Goal: Download file/media

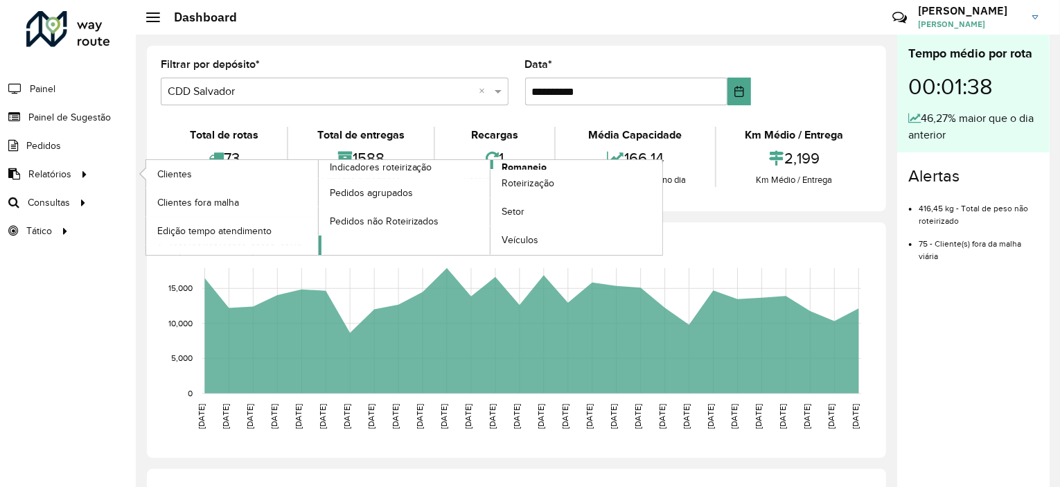
click at [511, 166] on span "Romaneio" at bounding box center [524, 167] width 45 height 15
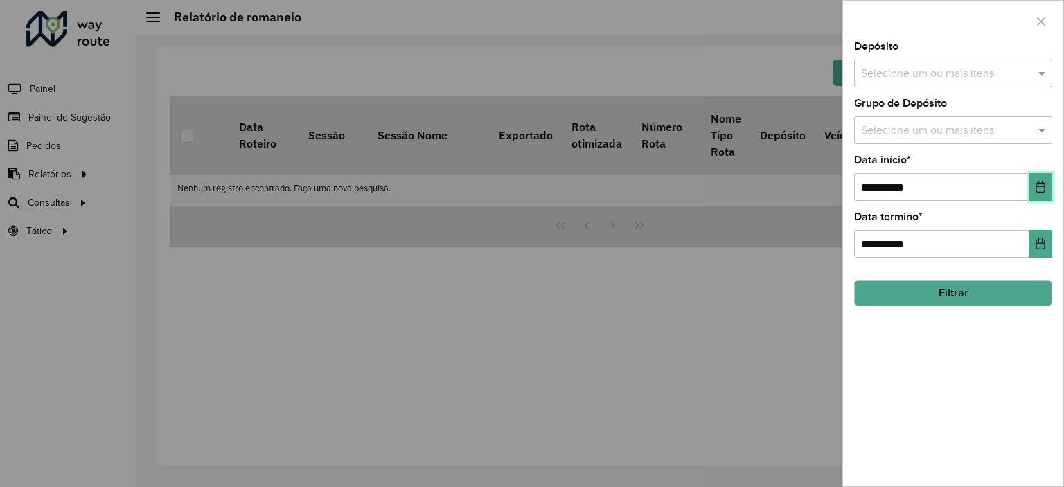
click at [1045, 193] on button "Choose Date" at bounding box center [1040, 187] width 23 height 28
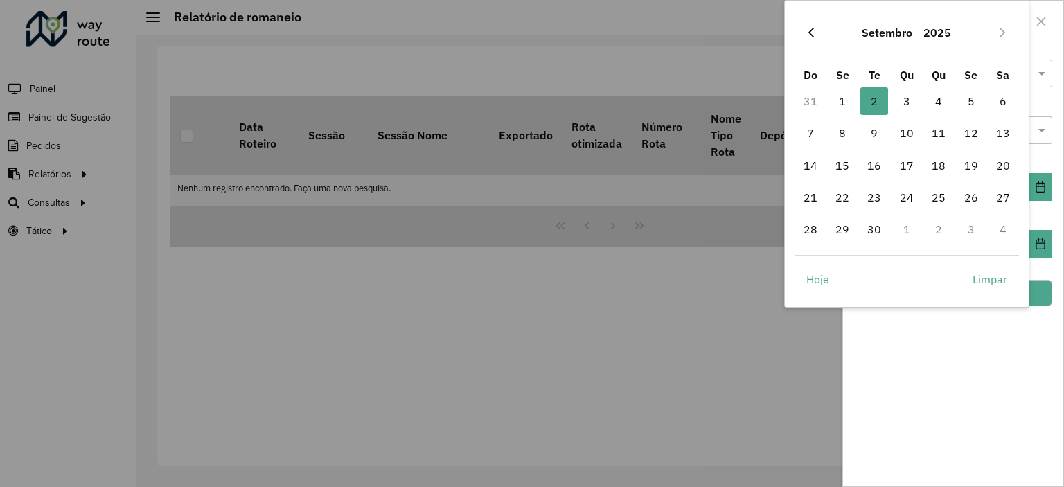
click at [808, 28] on icon "Previous Month" at bounding box center [811, 32] width 11 height 11
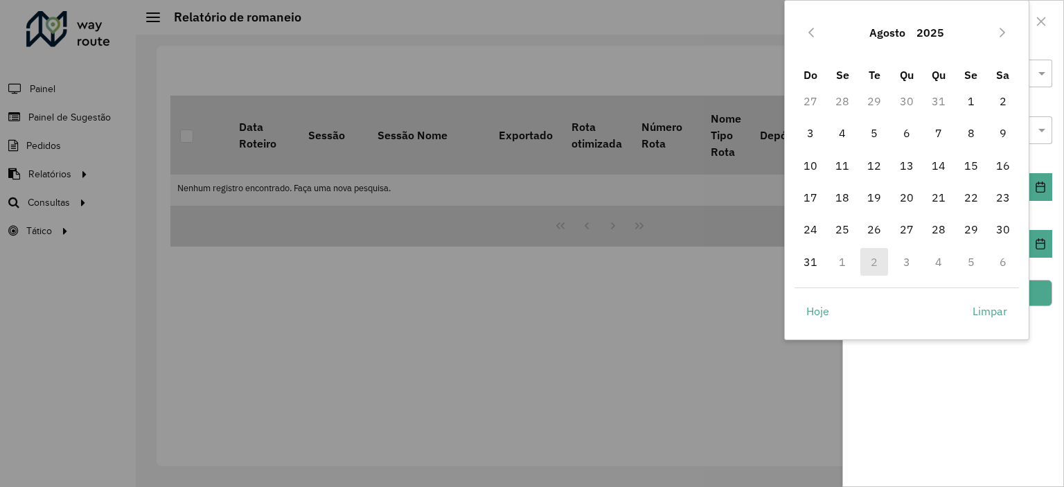
click at [808, 28] on icon "Previous Month" at bounding box center [811, 32] width 11 height 11
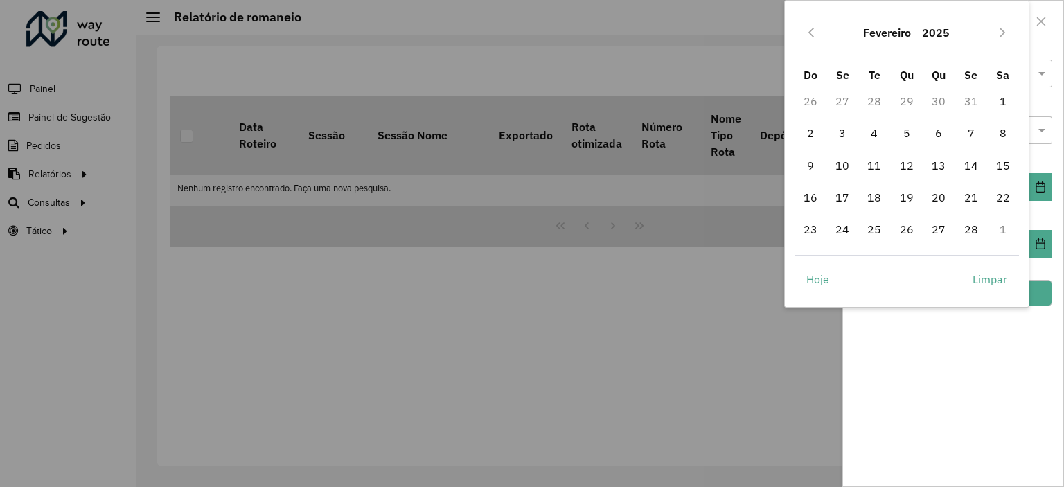
click at [808, 28] on icon "Previous Month" at bounding box center [811, 32] width 11 height 11
click at [907, 99] on span "1" at bounding box center [907, 101] width 28 height 28
type input "**********"
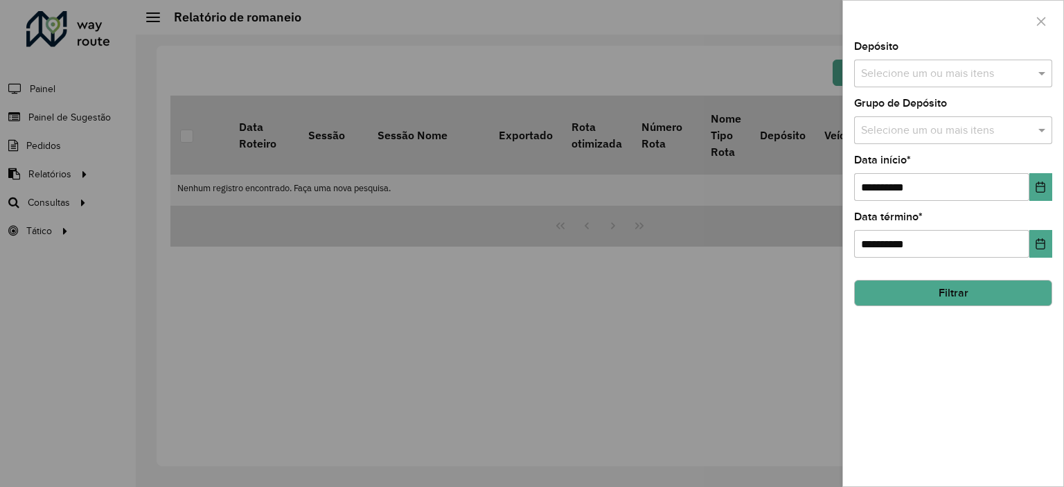
click at [948, 74] on input "text" at bounding box center [946, 74] width 177 height 17
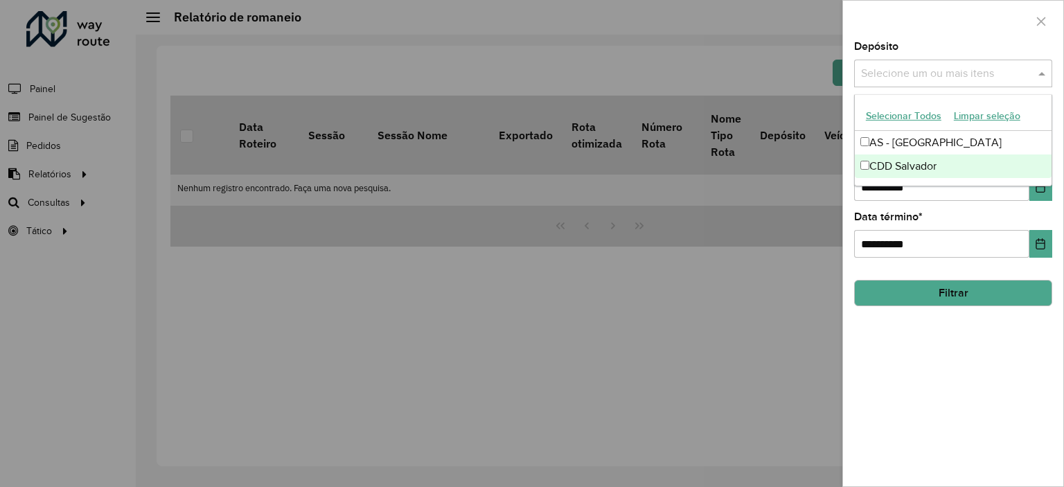
click at [891, 160] on div "CDD Salvador" at bounding box center [953, 166] width 197 height 24
click at [921, 340] on div "**********" at bounding box center [953, 264] width 220 height 445
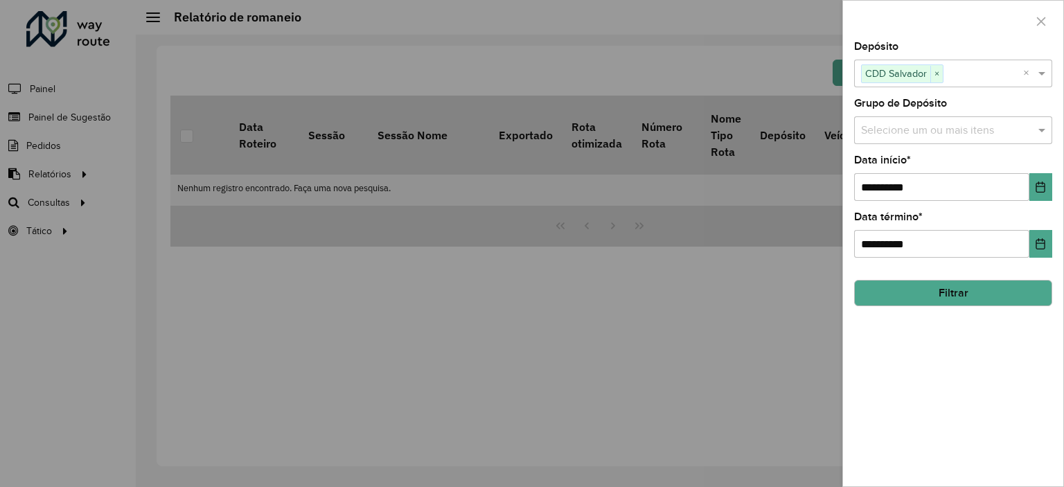
click at [933, 290] on button "Filtrar" at bounding box center [953, 293] width 198 height 26
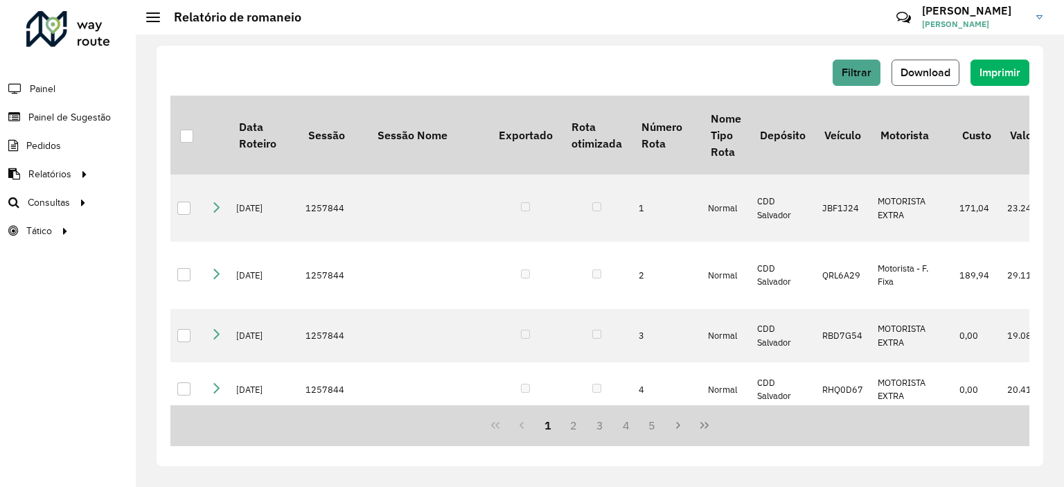
click at [931, 78] on span "Download" at bounding box center [926, 73] width 50 height 12
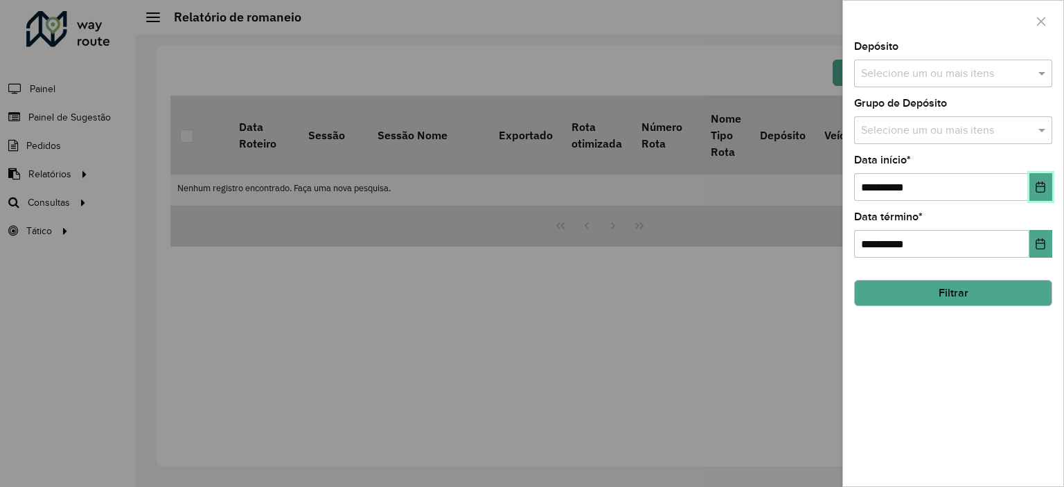
click at [1042, 188] on icon "Choose Date" at bounding box center [1040, 187] width 11 height 11
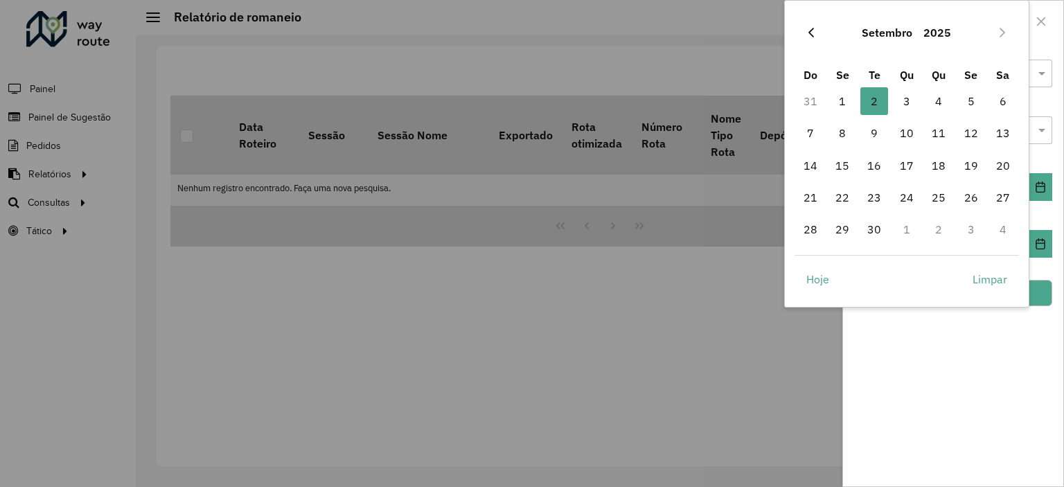
click at [809, 35] on icon "Previous Month" at bounding box center [811, 32] width 11 height 11
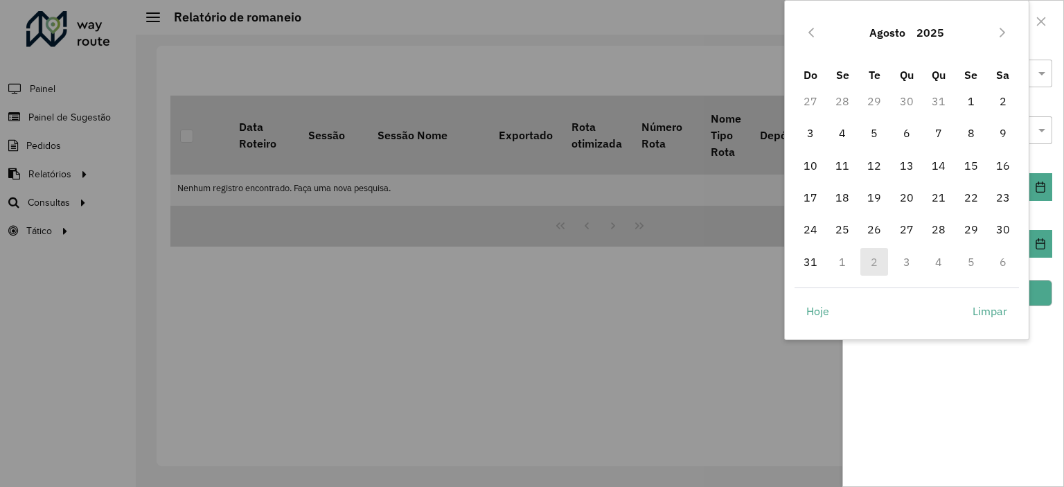
click at [809, 35] on icon "Previous Month" at bounding box center [811, 32] width 11 height 11
click at [809, 33] on icon "Previous Month" at bounding box center [811, 33] width 6 height 10
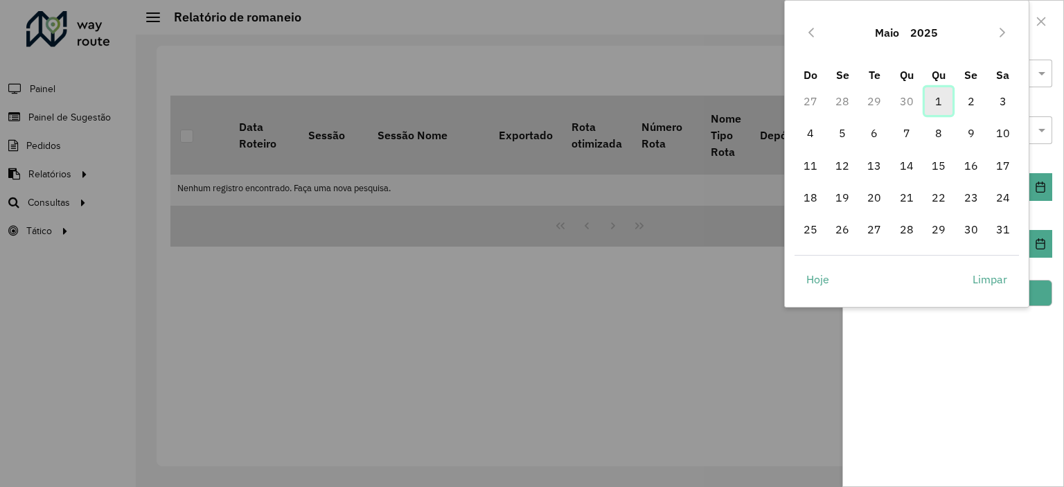
click at [935, 103] on span "1" at bounding box center [939, 101] width 28 height 28
type input "**********"
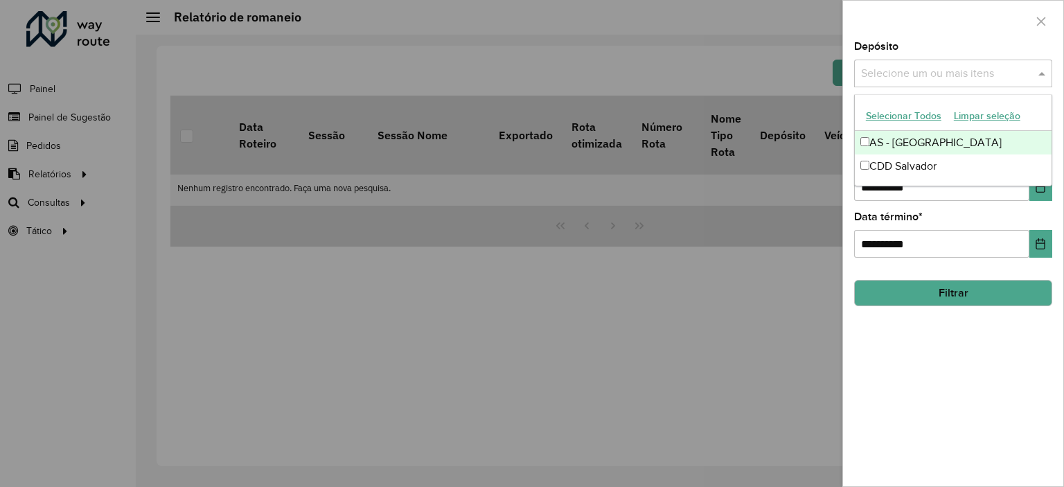
click at [919, 78] on input "text" at bounding box center [946, 74] width 177 height 17
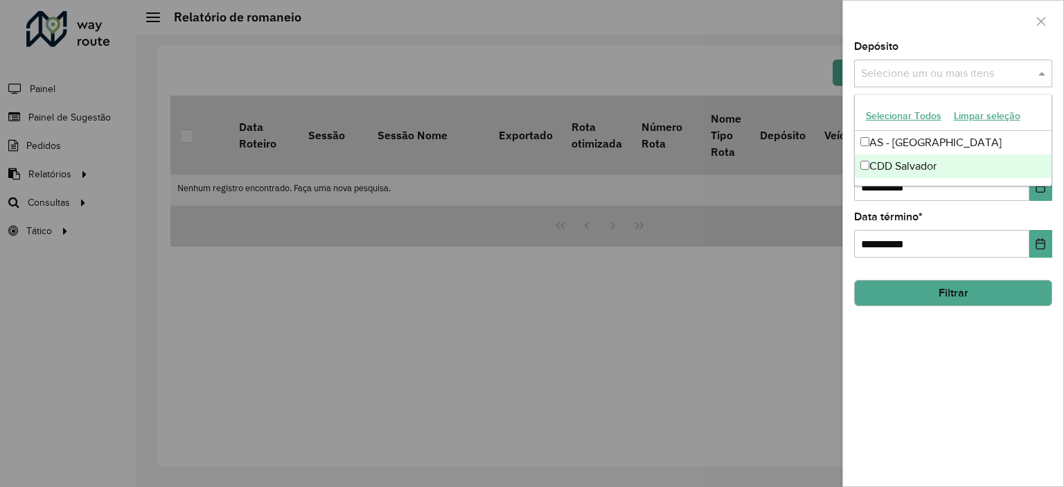
click at [892, 162] on div "CDD Salvador" at bounding box center [953, 166] width 197 height 24
click at [919, 347] on div "**********" at bounding box center [953, 264] width 220 height 445
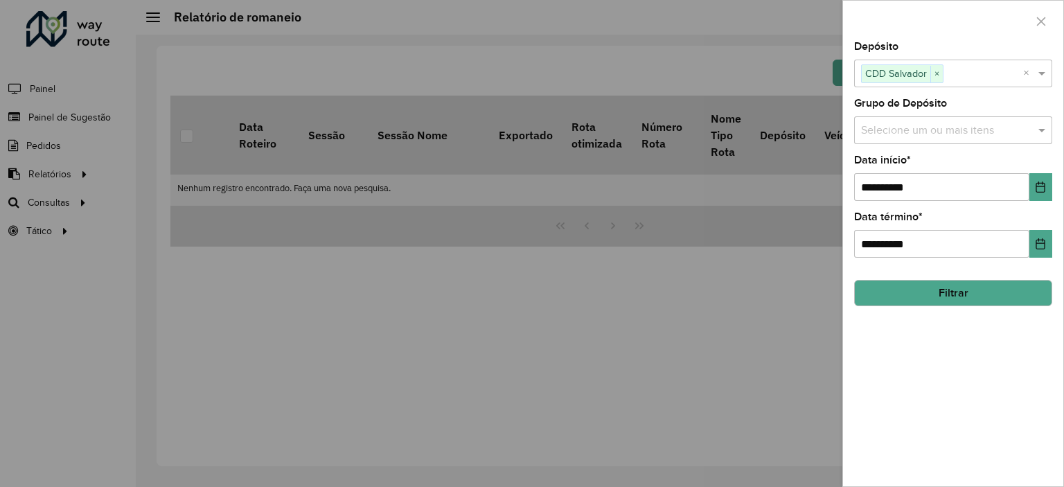
click at [945, 290] on button "Filtrar" at bounding box center [953, 293] width 198 height 26
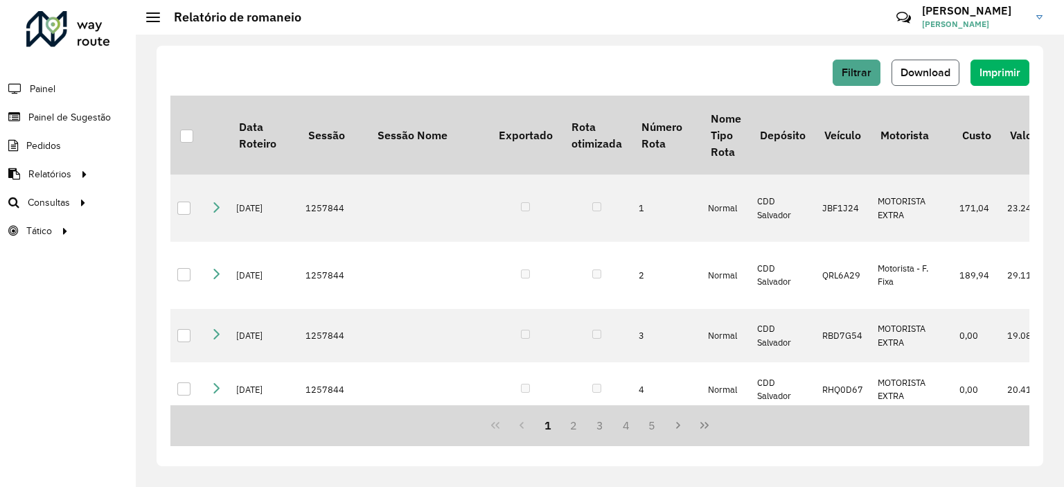
click at [921, 78] on span "Download" at bounding box center [926, 73] width 50 height 12
